Goal: Task Accomplishment & Management: Complete application form

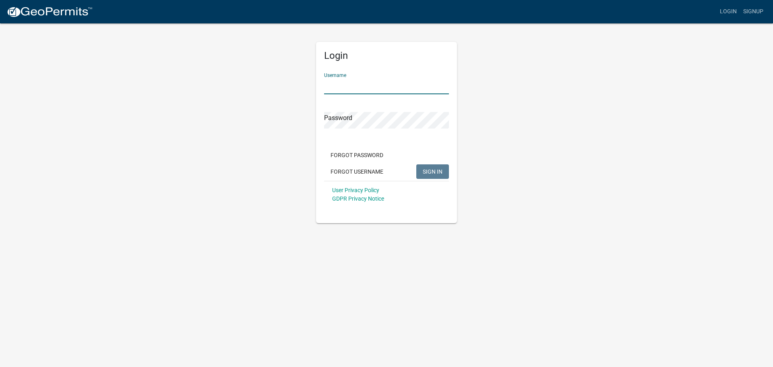
click at [347, 84] on input "Username" at bounding box center [386, 86] width 125 height 17
type input "owens12"
click at [427, 172] on span "SIGN IN" at bounding box center [433, 171] width 20 height 6
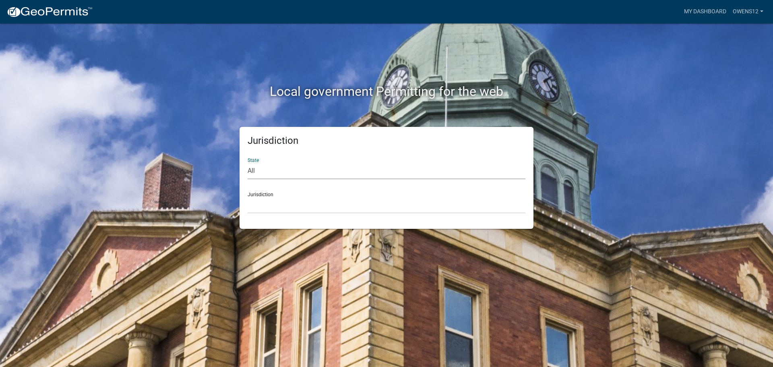
click at [282, 167] on select "All [US_STATE] [US_STATE] [US_STATE] [US_STATE] [US_STATE] [US_STATE] [US_STATE…" at bounding box center [387, 171] width 278 height 17
select select "[US_STATE]"
click at [248, 163] on select "All [US_STATE] [US_STATE] [US_STATE] [US_STATE] [US_STATE] [US_STATE] [US_STATE…" at bounding box center [387, 171] width 278 height 17
click at [288, 195] on div "Jurisdiction [GEOGRAPHIC_DATA], [US_STATE] [GEOGRAPHIC_DATA], [US_STATE] [GEOGR…" at bounding box center [387, 200] width 278 height 28
click at [294, 203] on select "[GEOGRAPHIC_DATA], [US_STATE] [GEOGRAPHIC_DATA], [US_STATE] [GEOGRAPHIC_DATA], …" at bounding box center [387, 205] width 278 height 17
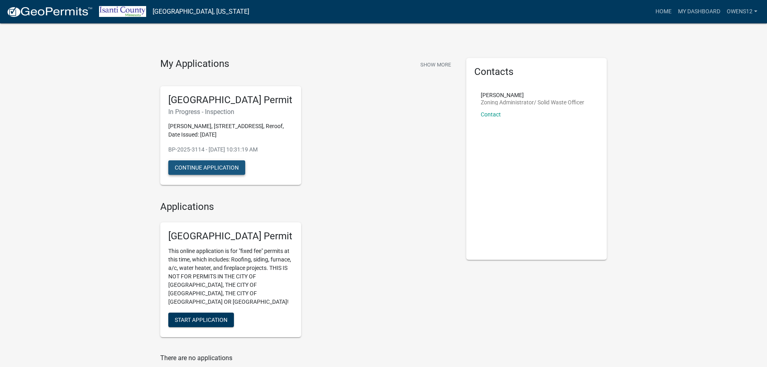
click at [201, 165] on button "Continue Application" at bounding box center [206, 167] width 77 height 14
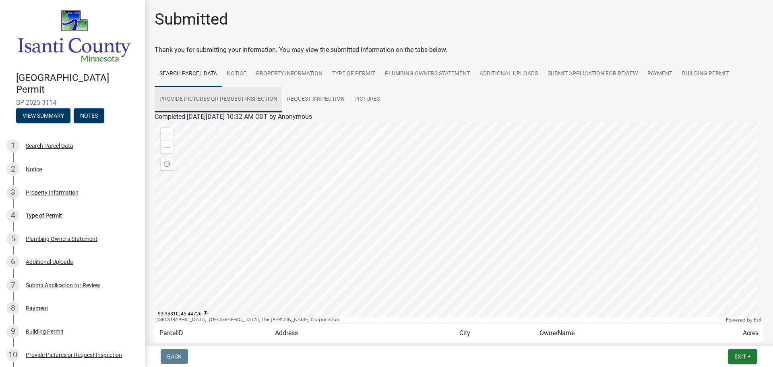
click at [223, 97] on link "Provide Pictures or Request Inspection" at bounding box center [219, 100] width 128 height 26
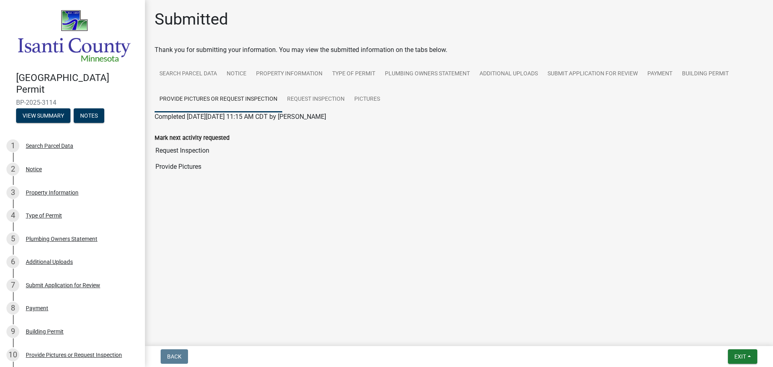
click at [187, 151] on input "Request Inspection" at bounding box center [459, 151] width 609 height 16
click at [181, 170] on input "Provide Pictures" at bounding box center [459, 167] width 609 height 16
click at [261, 232] on main "Submitted Thank you for submitting your information. You may view the submitted…" at bounding box center [459, 171] width 628 height 343
click at [210, 96] on link "Provide Pictures or Request Inspection" at bounding box center [219, 100] width 128 height 26
click at [366, 96] on link "Pictures" at bounding box center [366, 100] width 35 height 26
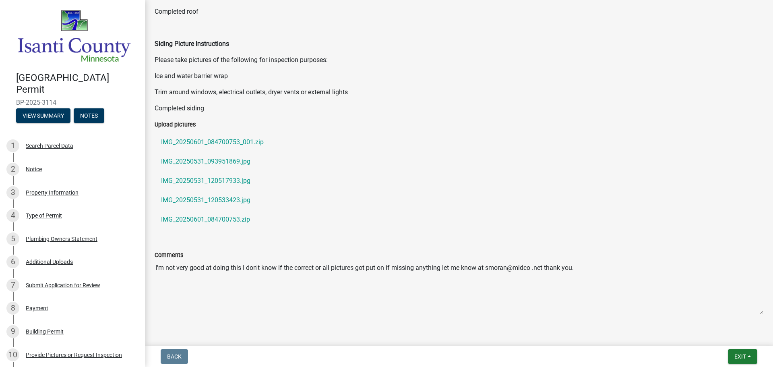
scroll to position [310, 0]
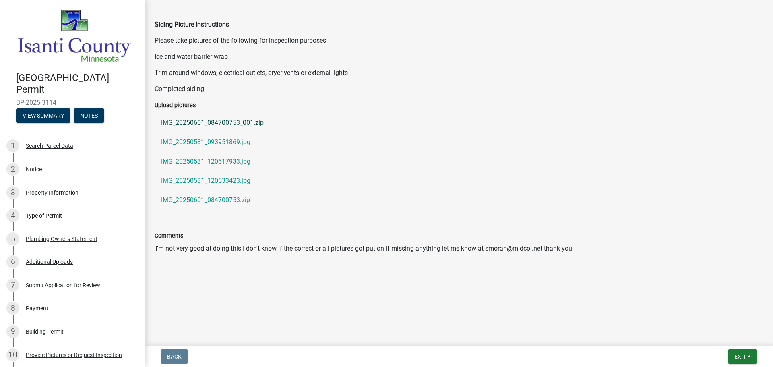
click at [209, 118] on link "IMG_20250601_084700753_001.zip" at bounding box center [459, 122] width 609 height 19
drag, startPoint x: 219, startPoint y: 118, endPoint x: 423, endPoint y: 130, distance: 204.5
click at [423, 130] on link "IMG_20250601_084700753_001.zip" at bounding box center [459, 122] width 609 height 19
click at [176, 103] on label "Upload pictures" at bounding box center [175, 106] width 41 height 6
click at [161, 106] on label "Upload pictures" at bounding box center [175, 106] width 41 height 6
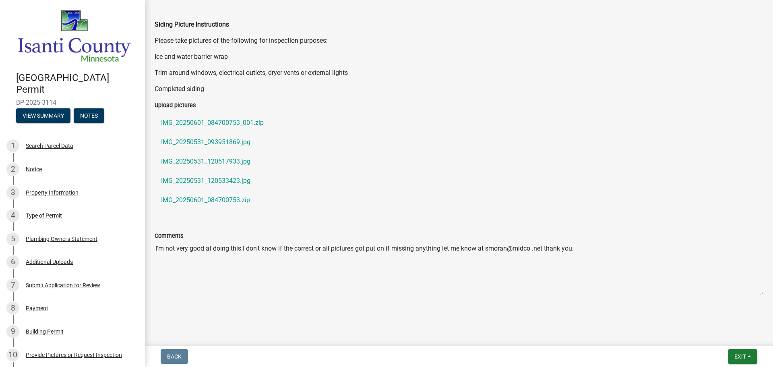
click at [163, 105] on label "Upload pictures" at bounding box center [175, 106] width 41 height 6
click at [175, 104] on label "Upload pictures" at bounding box center [175, 106] width 41 height 6
click at [163, 104] on label "Upload pictures" at bounding box center [175, 106] width 41 height 6
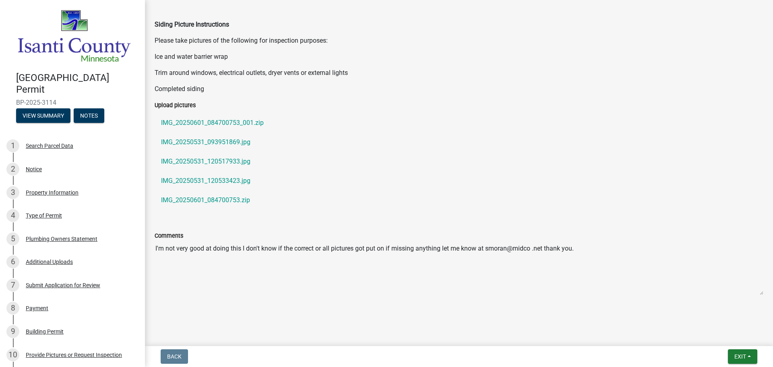
click at [187, 104] on label "Upload pictures" at bounding box center [175, 106] width 41 height 6
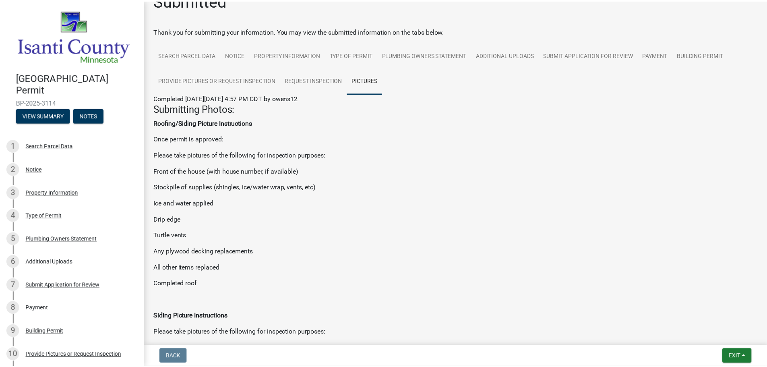
scroll to position [0, 0]
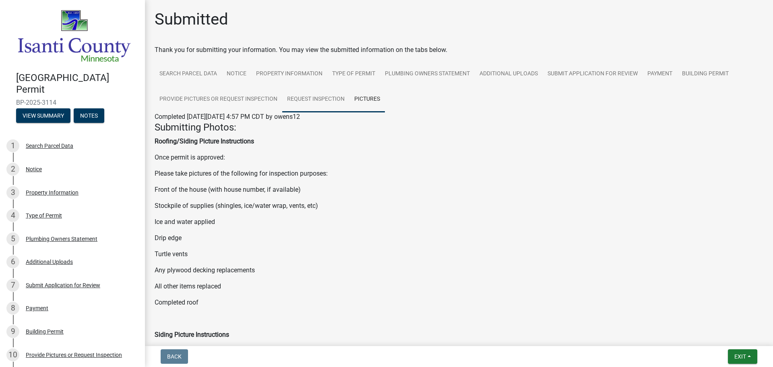
click at [307, 96] on link "Request Inspection" at bounding box center [315, 100] width 67 height 26
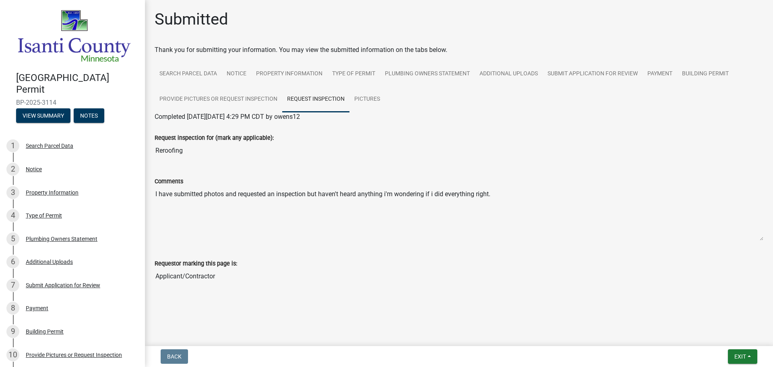
click at [194, 136] on label "Request inspection for (mark any applicable):" at bounding box center [214, 138] width 119 height 6
click at [194, 143] on input "Reroofing" at bounding box center [459, 151] width 609 height 16
click at [224, 152] on input "Reroofing" at bounding box center [459, 151] width 609 height 16
click at [333, 287] on div "Requestor marking this page is: Applicant/Contractor" at bounding box center [459, 268] width 621 height 43
click at [172, 273] on input "Applicant/Contractor" at bounding box center [459, 276] width 609 height 16
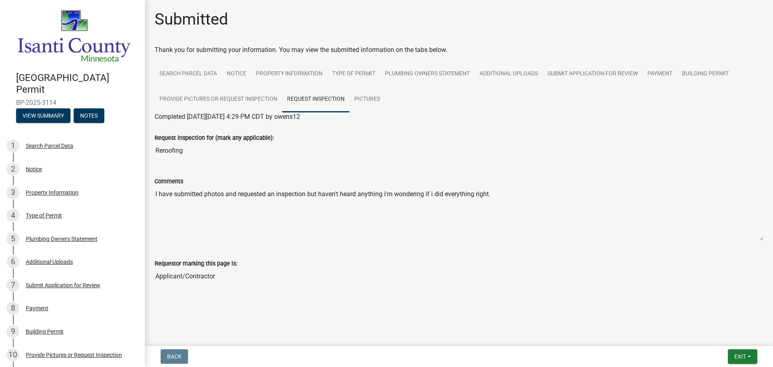
click at [168, 275] on input "Applicant/Contractor" at bounding box center [459, 276] width 609 height 16
click at [310, 283] on input "Applicant/Contractor" at bounding box center [459, 276] width 609 height 16
click at [281, 277] on input "Applicant/Contractor" at bounding box center [459, 276] width 609 height 16
click at [647, 223] on textarea "I have submitted photos and requested an inspection but haven't heard anything …" at bounding box center [459, 213] width 609 height 55
click at [599, 170] on div "Comments I have submitted photos and requested an inspection but haven't heard …" at bounding box center [459, 203] width 609 height 76
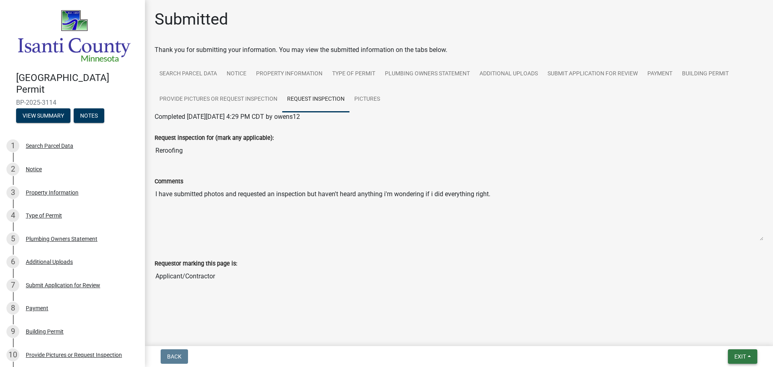
click at [744, 354] on span "Exit" at bounding box center [740, 356] width 12 height 6
click at [718, 336] on button "Save & Exit" at bounding box center [725, 335] width 64 height 19
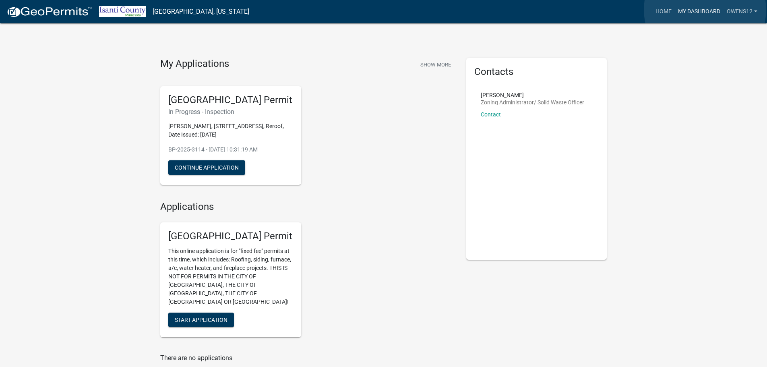
click at [705, 10] on link "My Dashboard" at bounding box center [699, 11] width 49 height 15
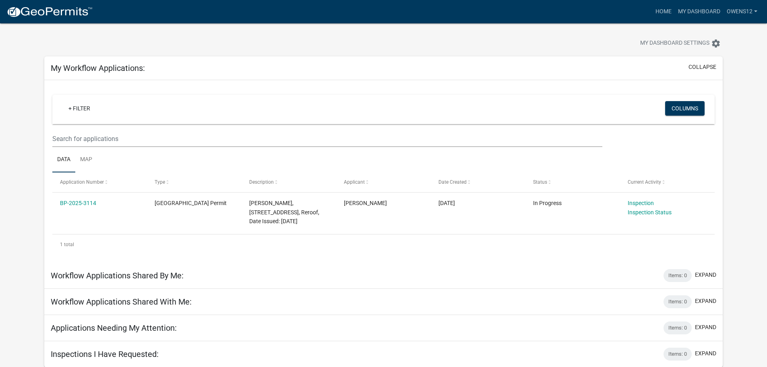
scroll to position [23, 0]
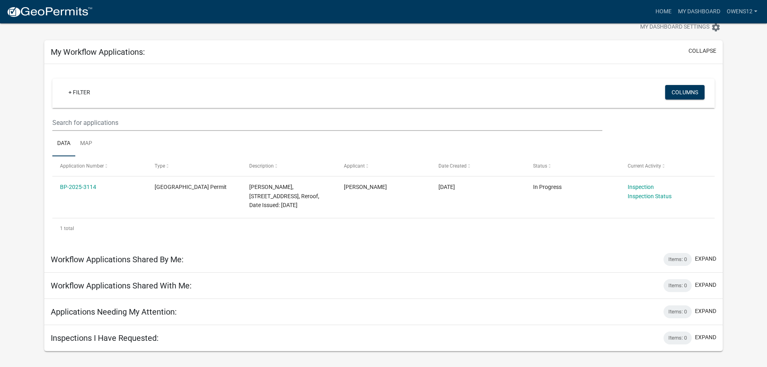
click at [141, 337] on h5 "Inspections I Have Requested:" at bounding box center [105, 338] width 108 height 10
click at [676, 333] on div "Items: 0" at bounding box center [678, 337] width 28 height 13
click at [704, 335] on button "expand" at bounding box center [705, 337] width 21 height 8
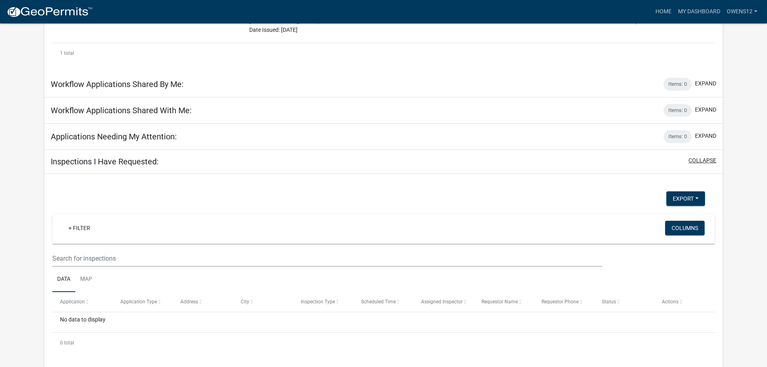
scroll to position [201, 0]
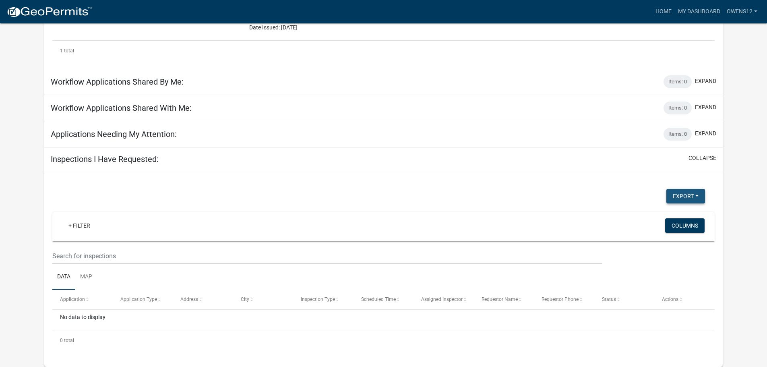
click at [697, 195] on button "Export" at bounding box center [685, 196] width 39 height 14
click at [563, 196] on div "Export Excel Format (.xlsx) CSV Format (.csv)" at bounding box center [378, 197] width 665 height 17
click at [679, 220] on button "Columns" at bounding box center [684, 225] width 39 height 14
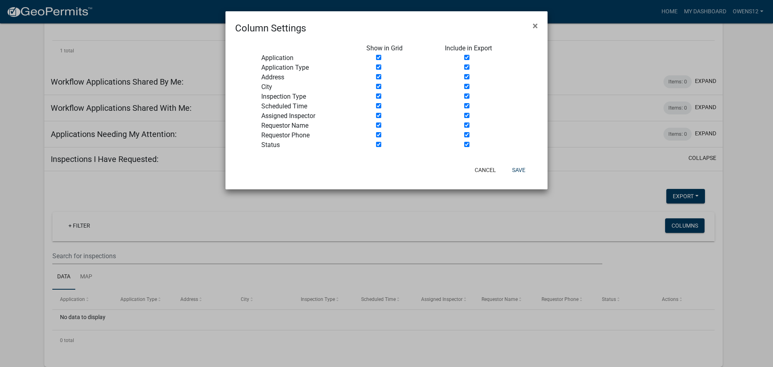
click at [379, 95] on input "checkbox" at bounding box center [378, 95] width 5 height 5
checkbox input "true"
click at [523, 169] on button "Save" at bounding box center [519, 170] width 26 height 14
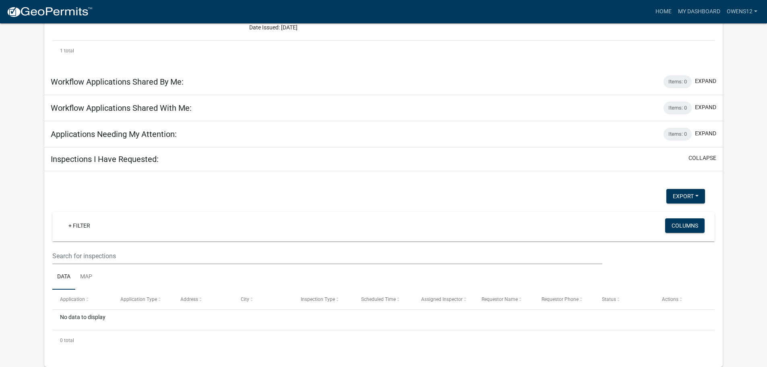
click at [92, 315] on div "No data to display" at bounding box center [383, 320] width 662 height 20
click at [91, 315] on div "No data to display" at bounding box center [383, 320] width 662 height 20
click at [65, 276] on link "Data" at bounding box center [63, 277] width 23 height 26
click at [614, 298] on span "Status" at bounding box center [609, 299] width 14 height 6
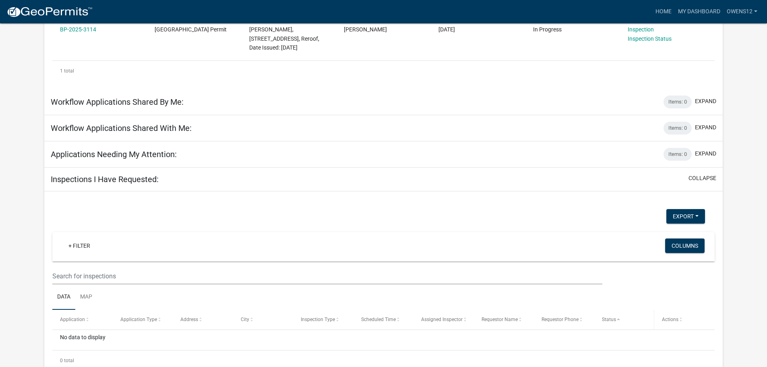
scroll to position [201, 0]
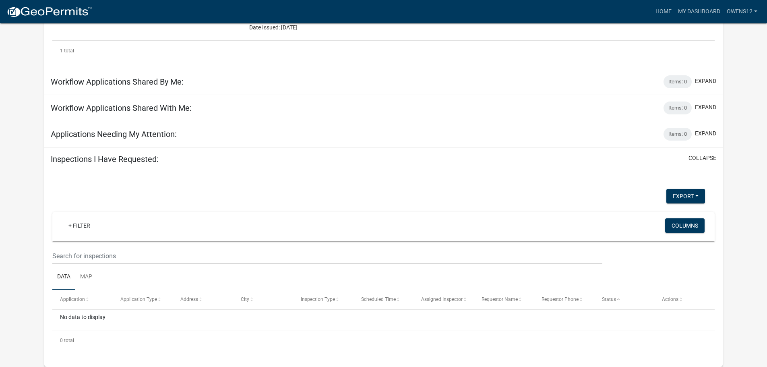
click at [607, 302] on div "Status" at bounding box center [624, 300] width 45 height 8
click at [608, 301] on span "Status" at bounding box center [609, 299] width 14 height 6
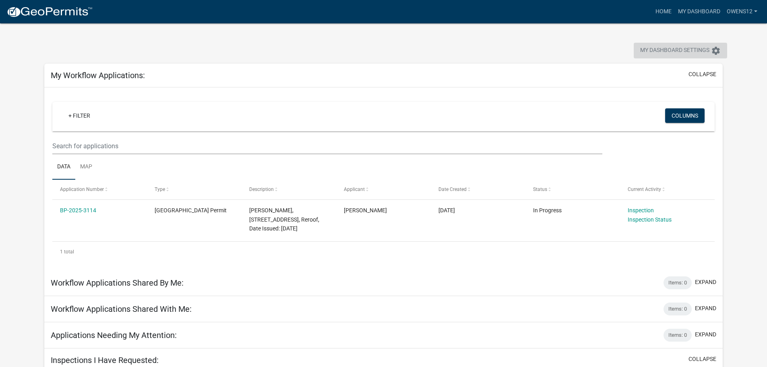
click at [679, 47] on span "My Dashboard Settings" at bounding box center [674, 51] width 69 height 10
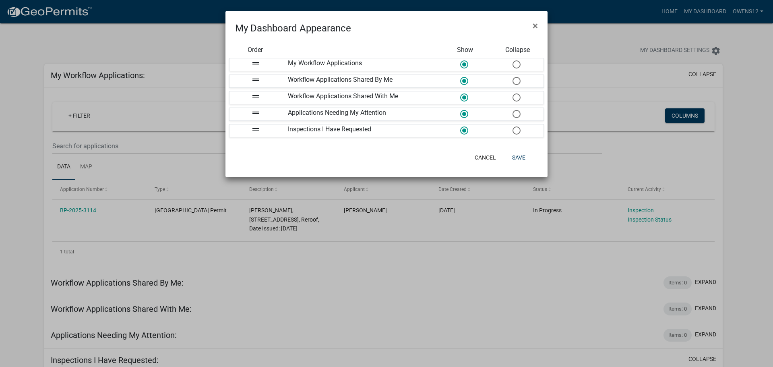
click at [611, 78] on ngb-modal-window "My Dashboard Appearance × Order Show Collapse drag_handle My Workflow Applicati…" at bounding box center [386, 183] width 773 height 367
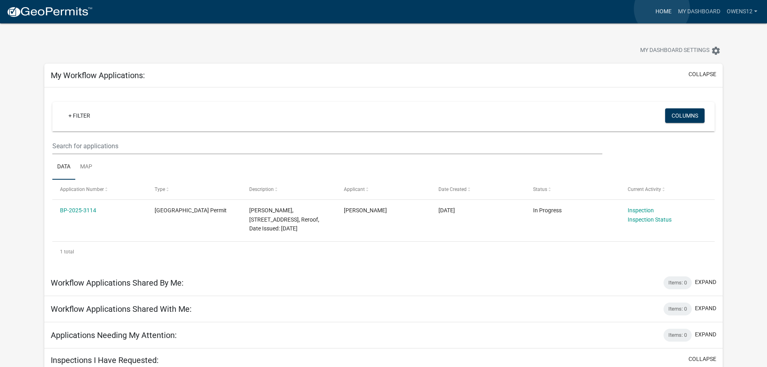
click at [662, 9] on link "Home" at bounding box center [663, 11] width 23 height 15
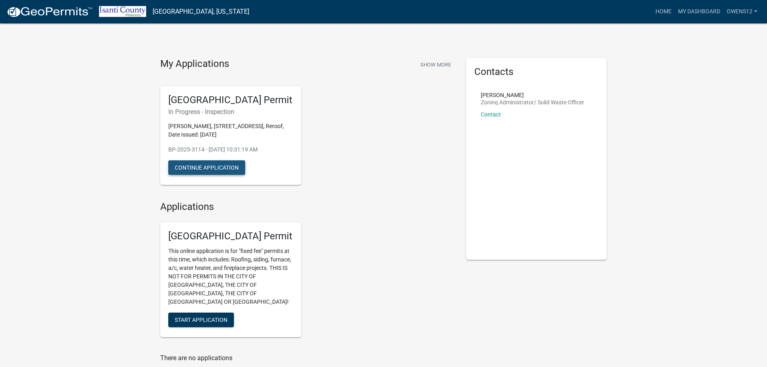
click at [190, 164] on button "Continue Application" at bounding box center [206, 167] width 77 height 14
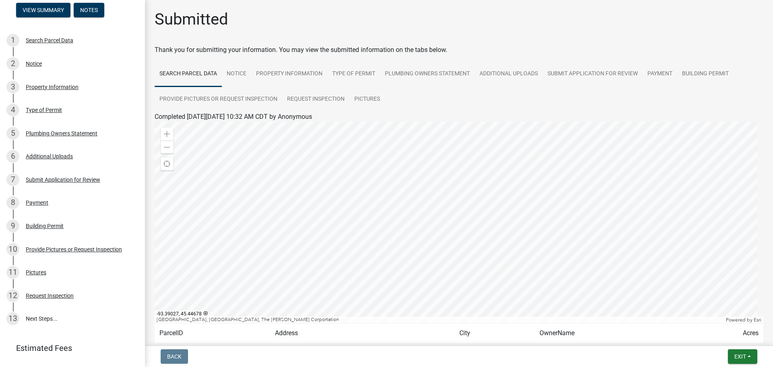
scroll to position [120, 0]
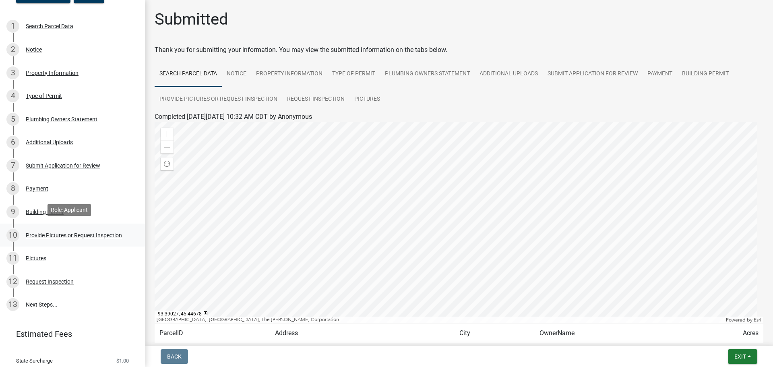
click at [70, 232] on div "Provide Pictures or Request Inspection" at bounding box center [74, 235] width 96 height 6
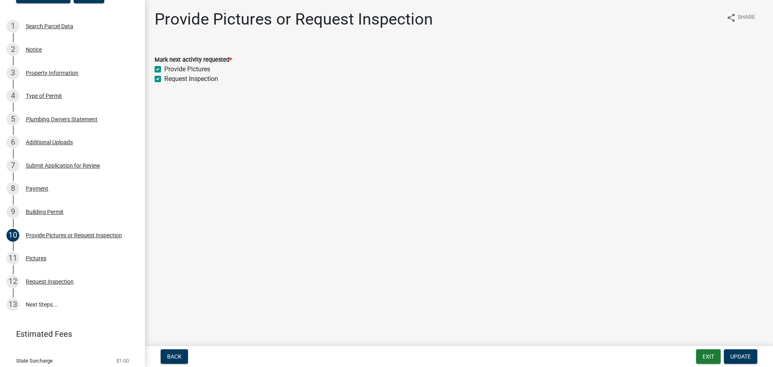
click at [197, 66] on label "Provide Pictures" at bounding box center [187, 69] width 46 height 10
click at [170, 66] on input "Provide Pictures" at bounding box center [166, 66] width 5 height 5
checkbox input "false"
checkbox input "true"
click at [197, 66] on label "Provide Pictures" at bounding box center [187, 69] width 46 height 10
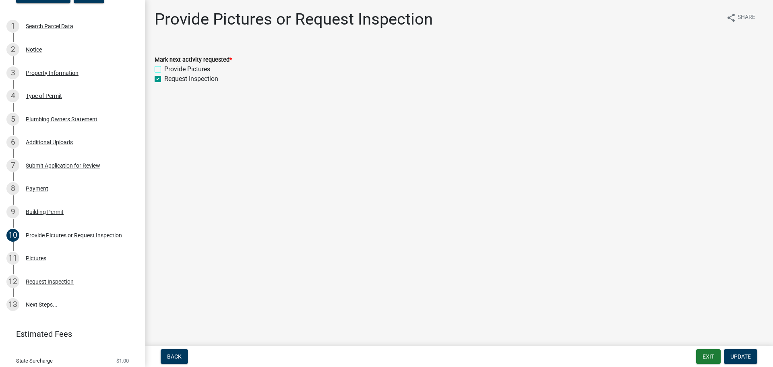
click at [170, 66] on input "Provide Pictures" at bounding box center [166, 66] width 5 height 5
checkbox input "true"
click at [230, 57] on span "*" at bounding box center [230, 59] width 2 height 7
click at [208, 57] on label "Mark next activity requested *" at bounding box center [193, 60] width 77 height 6
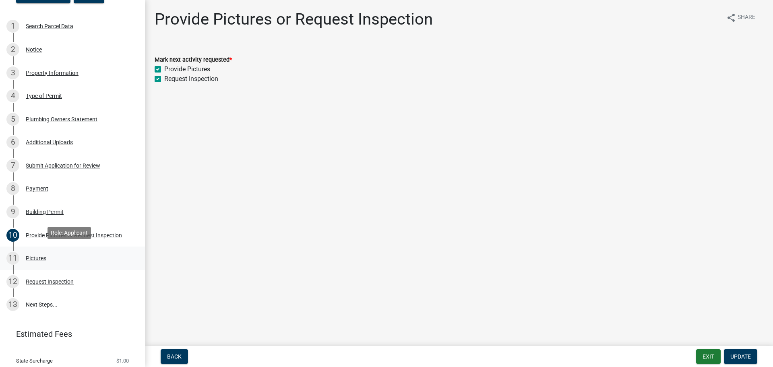
click at [34, 255] on div "Pictures" at bounding box center [36, 258] width 21 height 6
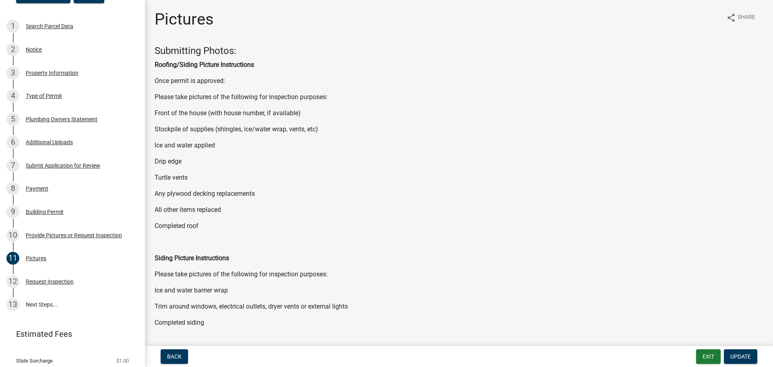
click at [218, 64] on strong "Roofing/Siding Picture Instructions" at bounding box center [204, 65] width 99 height 8
click at [217, 63] on strong "Roofing/Siding Picture Instructions" at bounding box center [204, 65] width 99 height 8
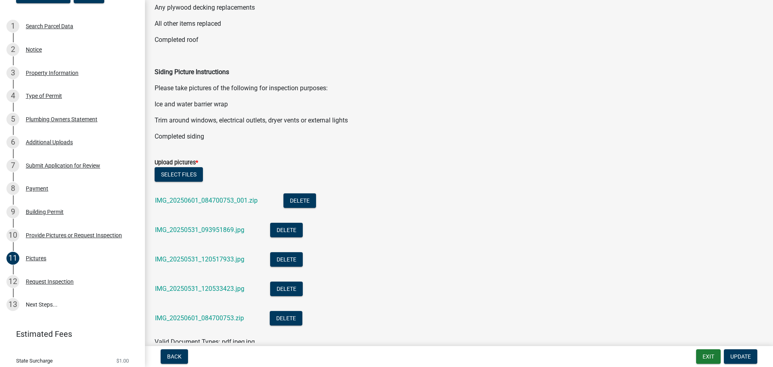
scroll to position [217, 0]
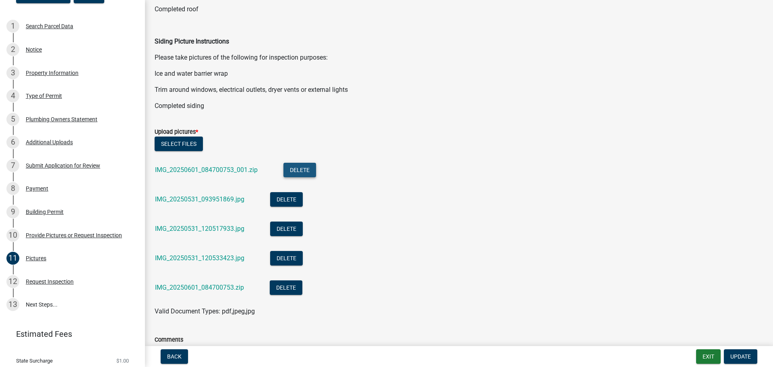
click at [305, 168] on button "Delete" at bounding box center [299, 170] width 33 height 14
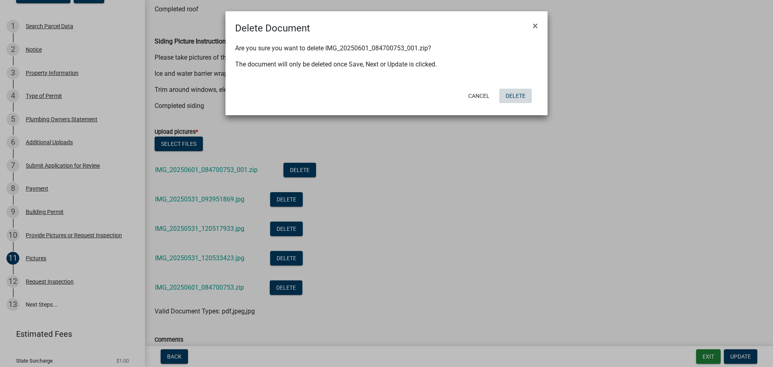
click at [516, 95] on button "Delete" at bounding box center [515, 96] width 33 height 14
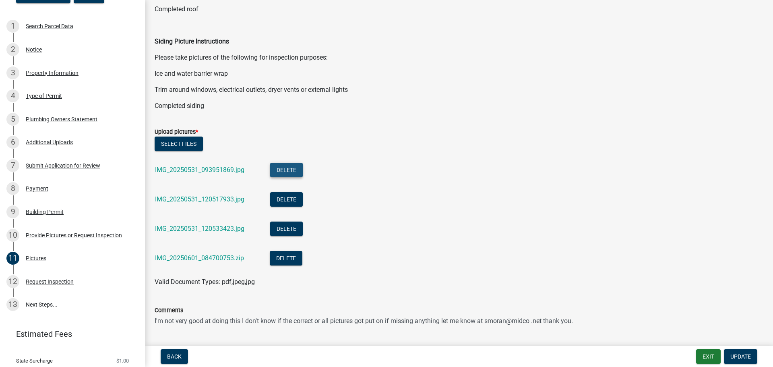
click at [283, 167] on button "Delete" at bounding box center [286, 170] width 33 height 14
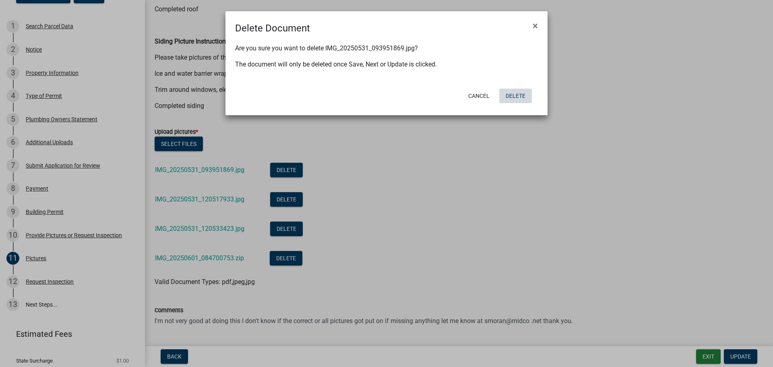
click at [510, 93] on button "Delete" at bounding box center [515, 96] width 33 height 14
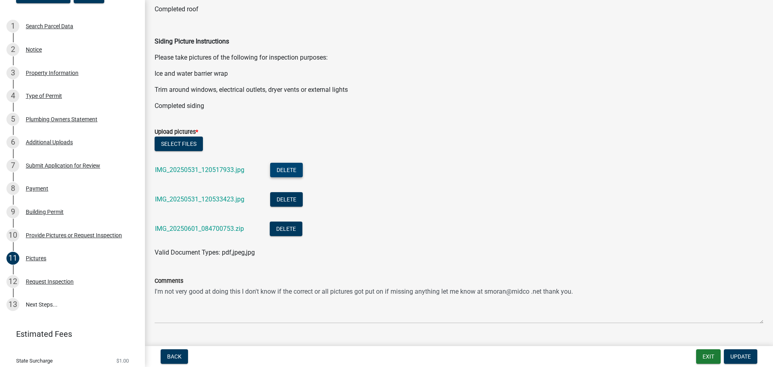
click at [294, 167] on button "Delete" at bounding box center [286, 170] width 33 height 14
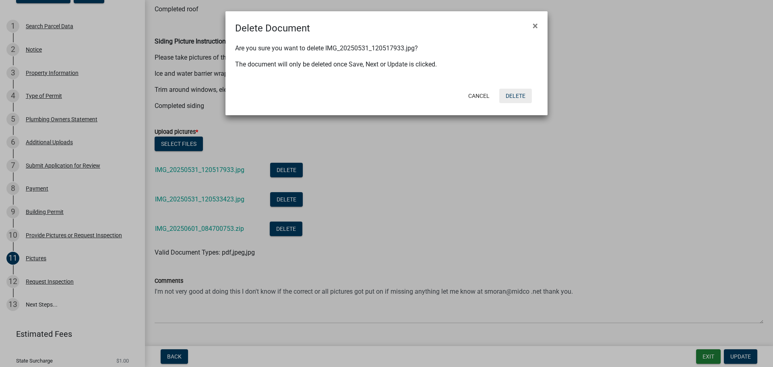
click at [523, 95] on button "Delete" at bounding box center [515, 96] width 33 height 14
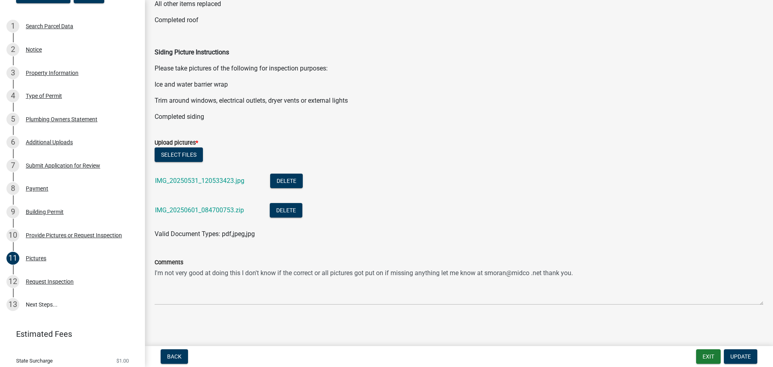
scroll to position [206, 0]
click at [297, 182] on button "Delete" at bounding box center [286, 181] width 33 height 14
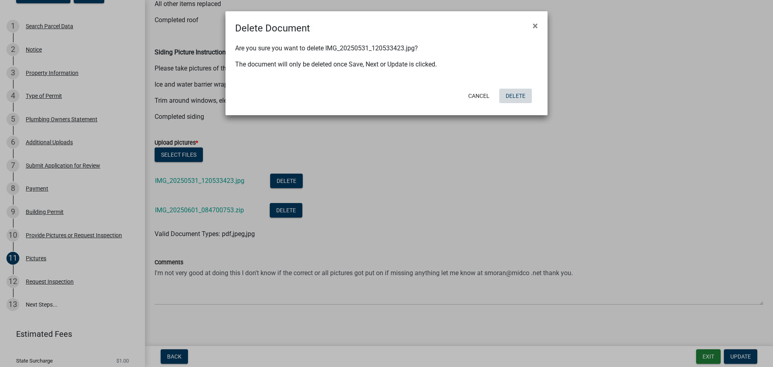
click at [515, 93] on button "Delete" at bounding box center [515, 96] width 33 height 14
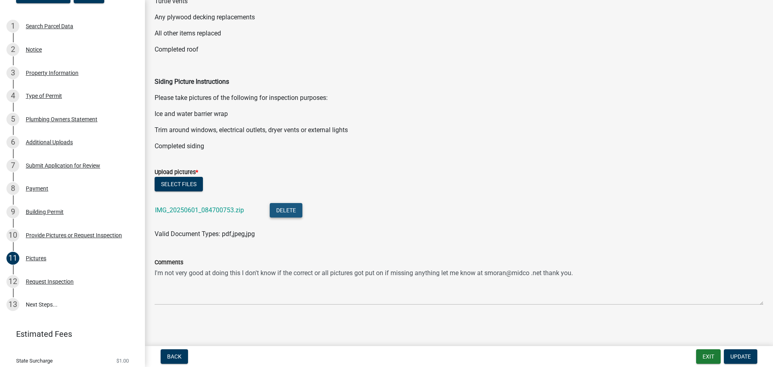
click at [279, 209] on button "Delete" at bounding box center [286, 210] width 33 height 14
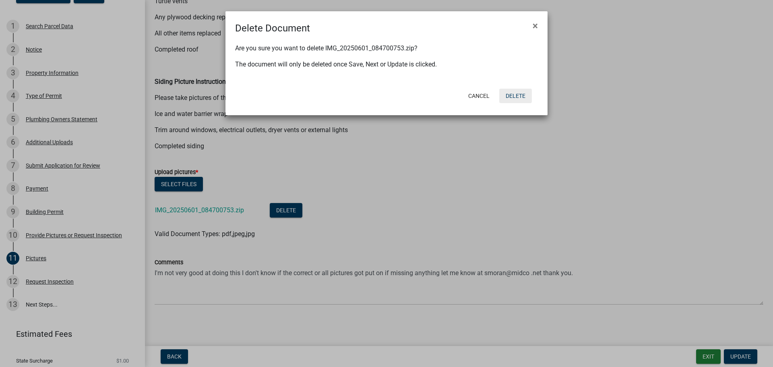
click at [514, 92] on button "Delete" at bounding box center [515, 96] width 33 height 14
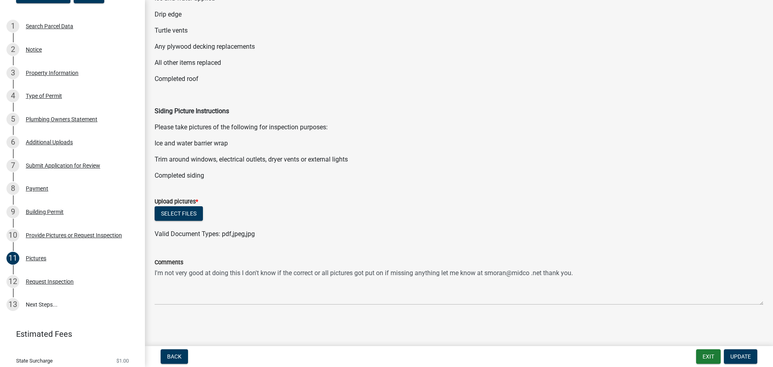
scroll to position [147, 0]
drag, startPoint x: 235, startPoint y: 234, endPoint x: 226, endPoint y: 235, distance: 9.3
click at [234, 234] on span "Valid Document Types: pdf,jpeg,jpg" at bounding box center [205, 234] width 100 height 8
drag, startPoint x: 212, startPoint y: 236, endPoint x: 188, endPoint y: 234, distance: 23.8
click at [194, 236] on span "Valid Document Types: pdf,jpeg,jpg" at bounding box center [205, 234] width 100 height 8
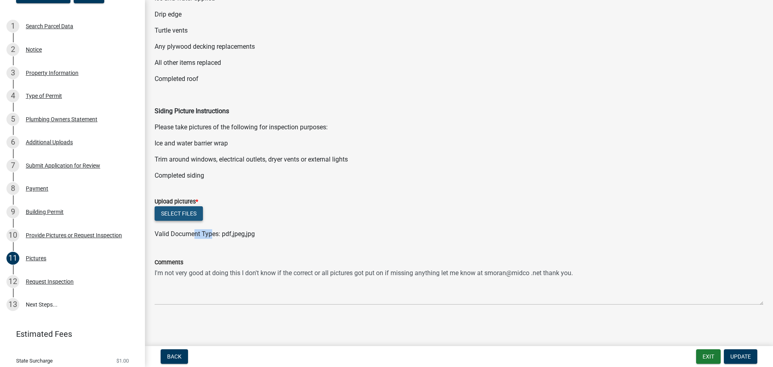
click at [176, 210] on button "Select files" at bounding box center [179, 213] width 48 height 14
click at [182, 199] on label "Upload pictures *" at bounding box center [176, 202] width 43 height 6
click at [174, 212] on button "Select files" at bounding box center [179, 213] width 48 height 14
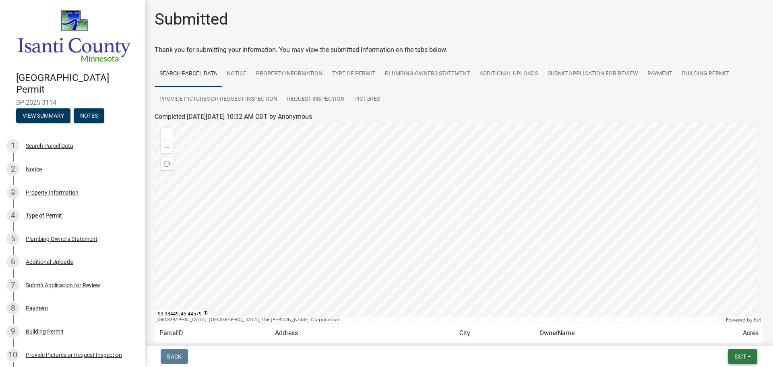
click at [735, 355] on span "Exit" at bounding box center [740, 356] width 12 height 6
click at [729, 338] on button "Save & Exit" at bounding box center [725, 335] width 64 height 19
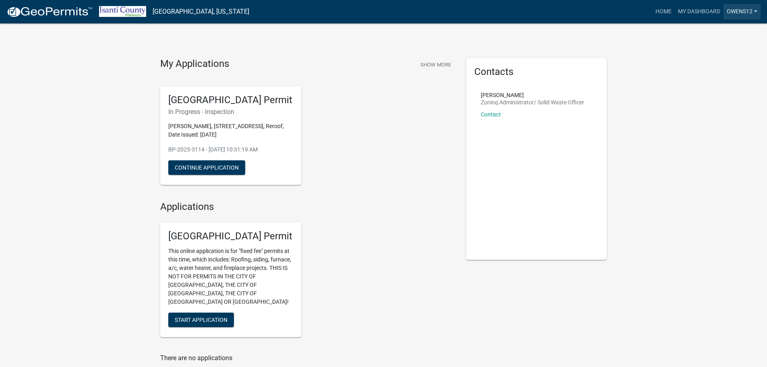
click at [757, 11] on link "owens12" at bounding box center [741, 11] width 37 height 15
click at [712, 59] on link "Logout" at bounding box center [728, 59] width 64 height 19
